Goal: Book appointment/travel/reservation

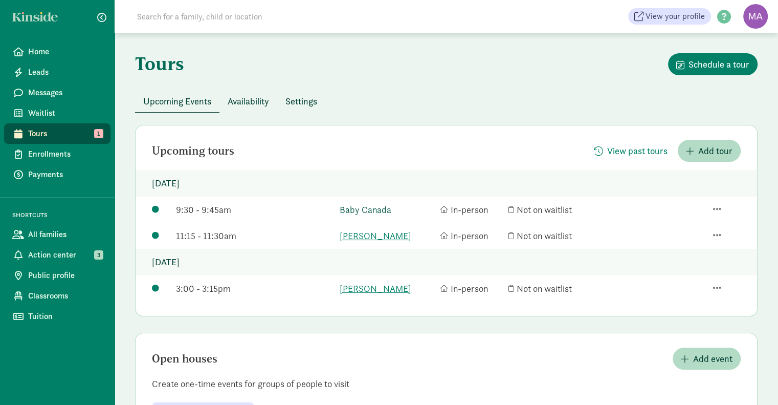
click at [366, 206] on link "Baby Canada" at bounding box center [387, 210] width 95 height 14
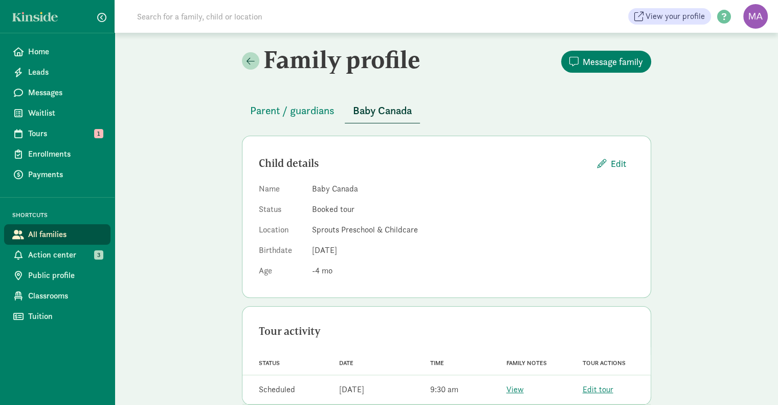
scroll to position [20, 0]
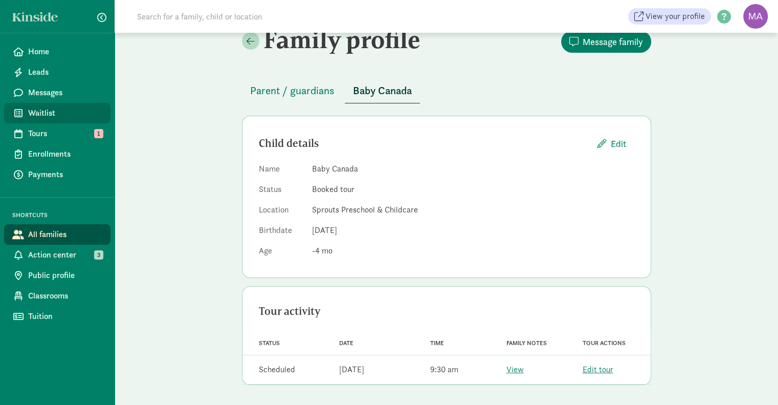
click at [50, 110] on span "Waitlist" at bounding box center [65, 113] width 74 height 12
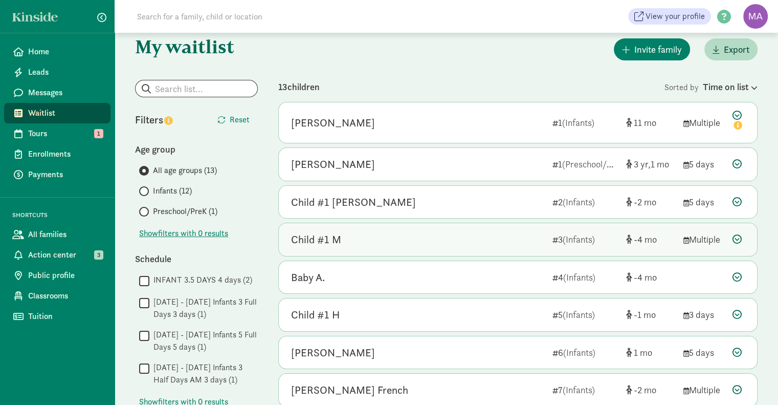
scroll to position [16, 0]
